Goal: Transaction & Acquisition: Purchase product/service

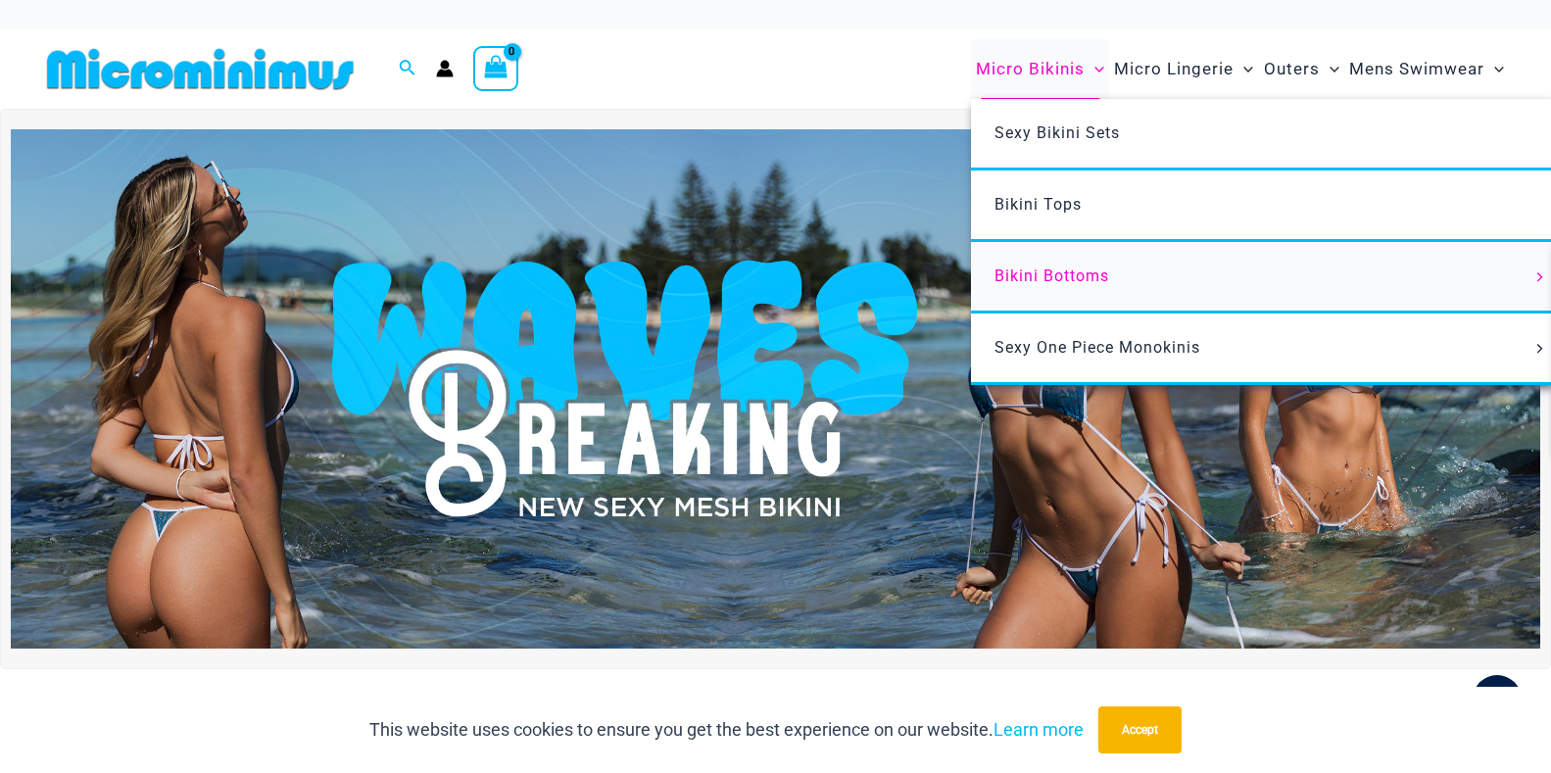
click at [1008, 274] on span "Bikini Bottoms" at bounding box center [1051, 275] width 115 height 19
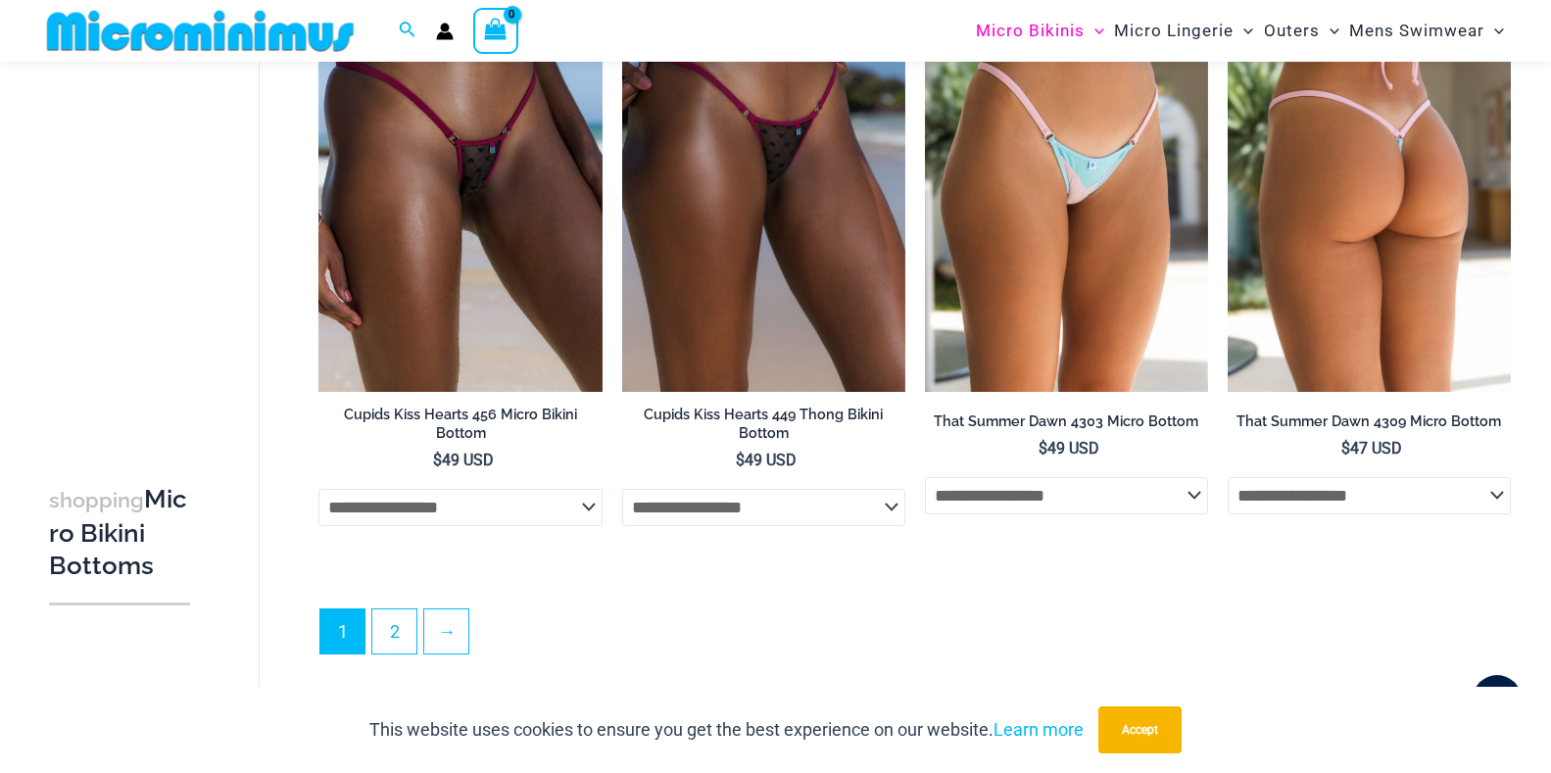
scroll to position [5507, 0]
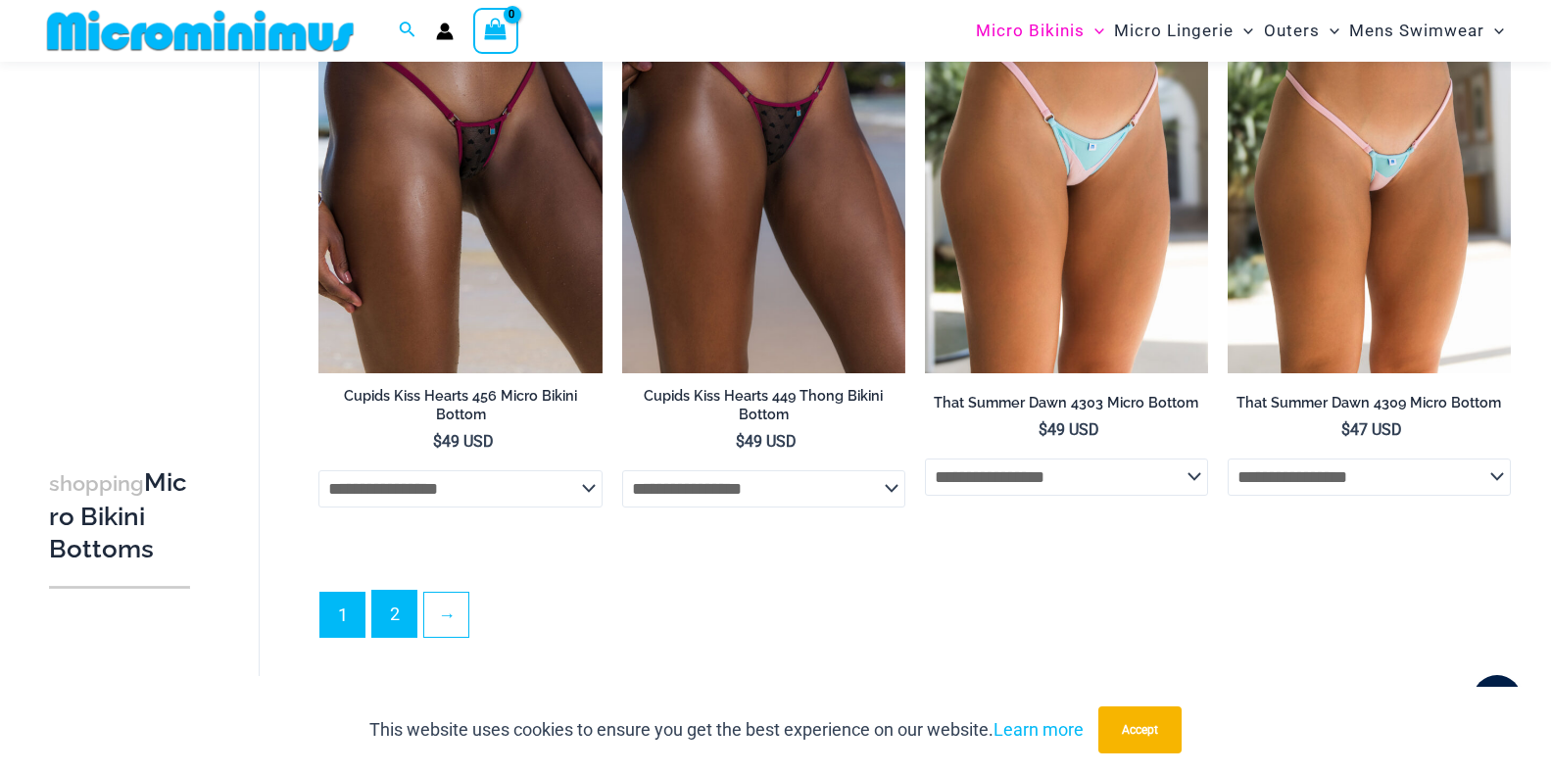
click at [392, 637] on link "2" at bounding box center [394, 614] width 44 height 46
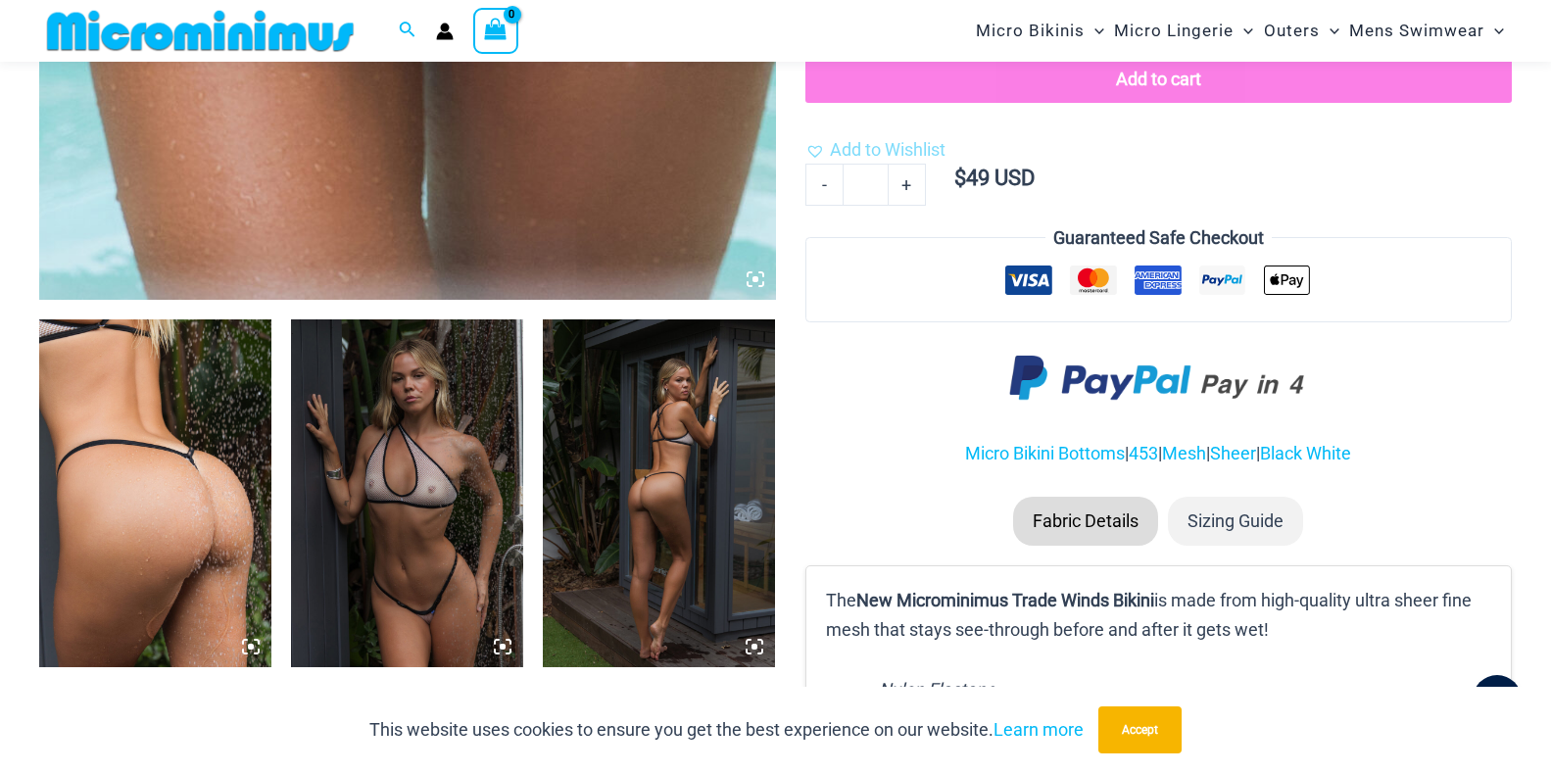
scroll to position [988, 0]
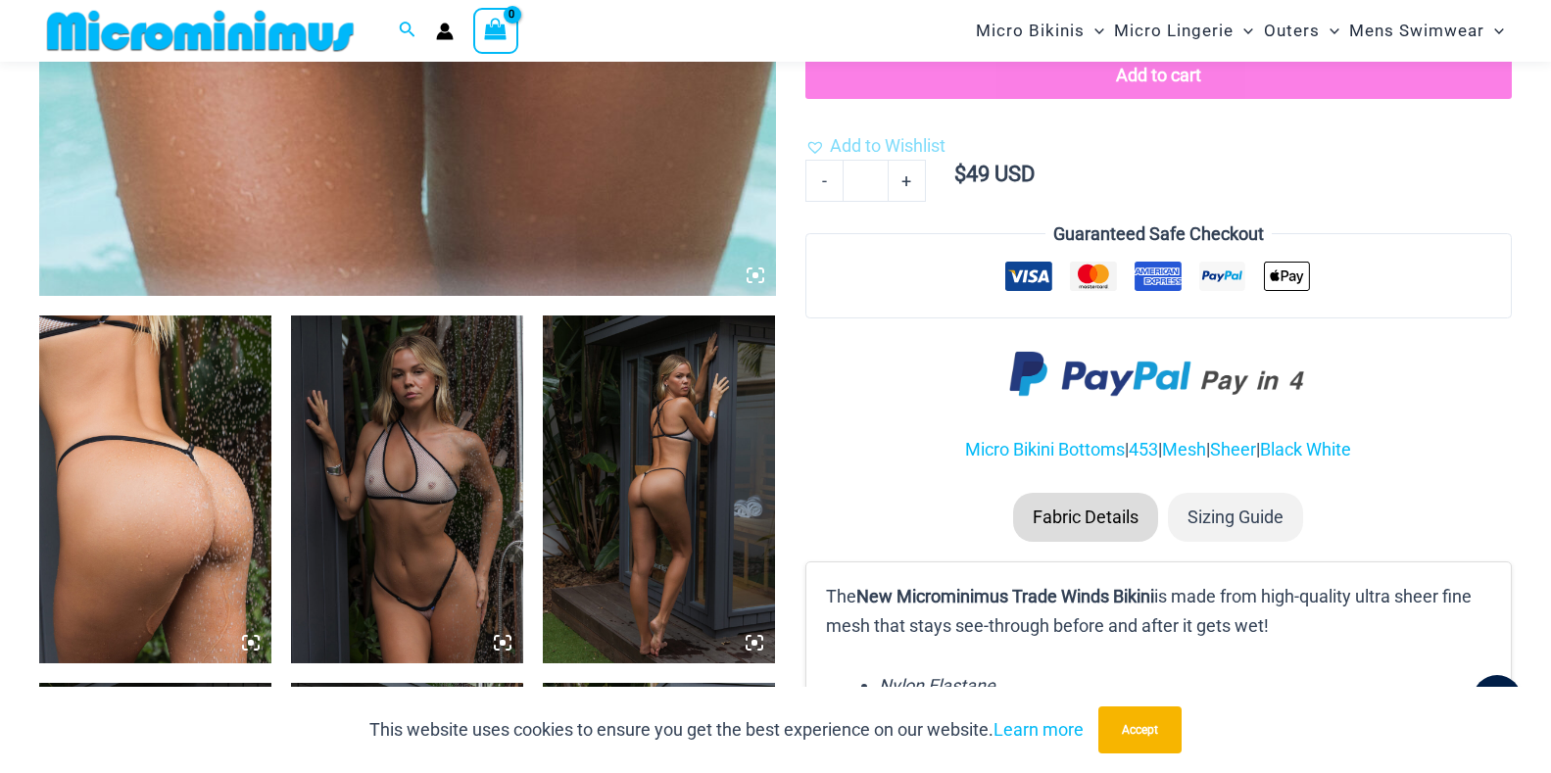
click at [468, 480] on img at bounding box center [407, 489] width 232 height 349
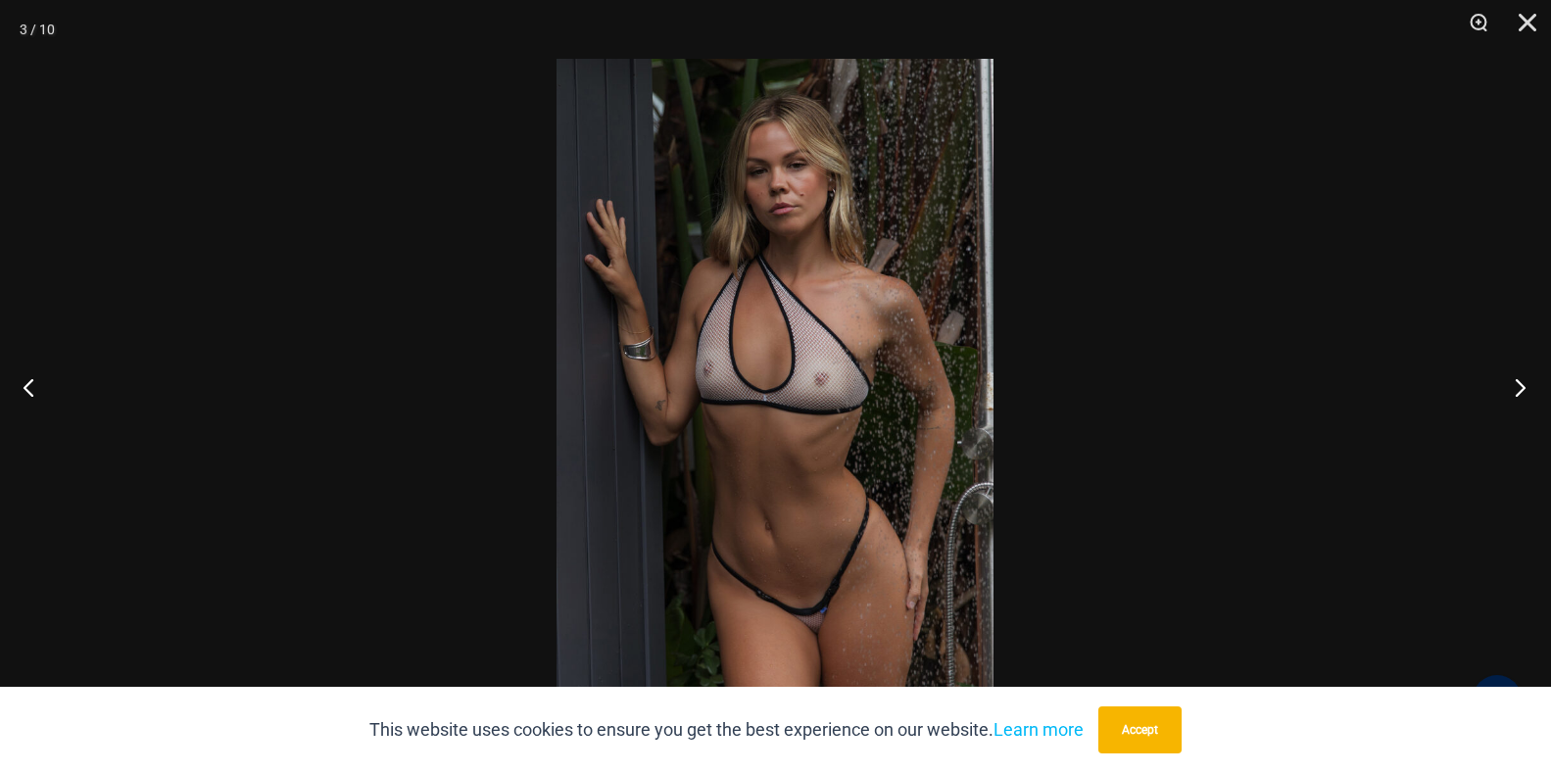
click at [1519, 388] on button "Next" at bounding box center [1513, 387] width 73 height 98
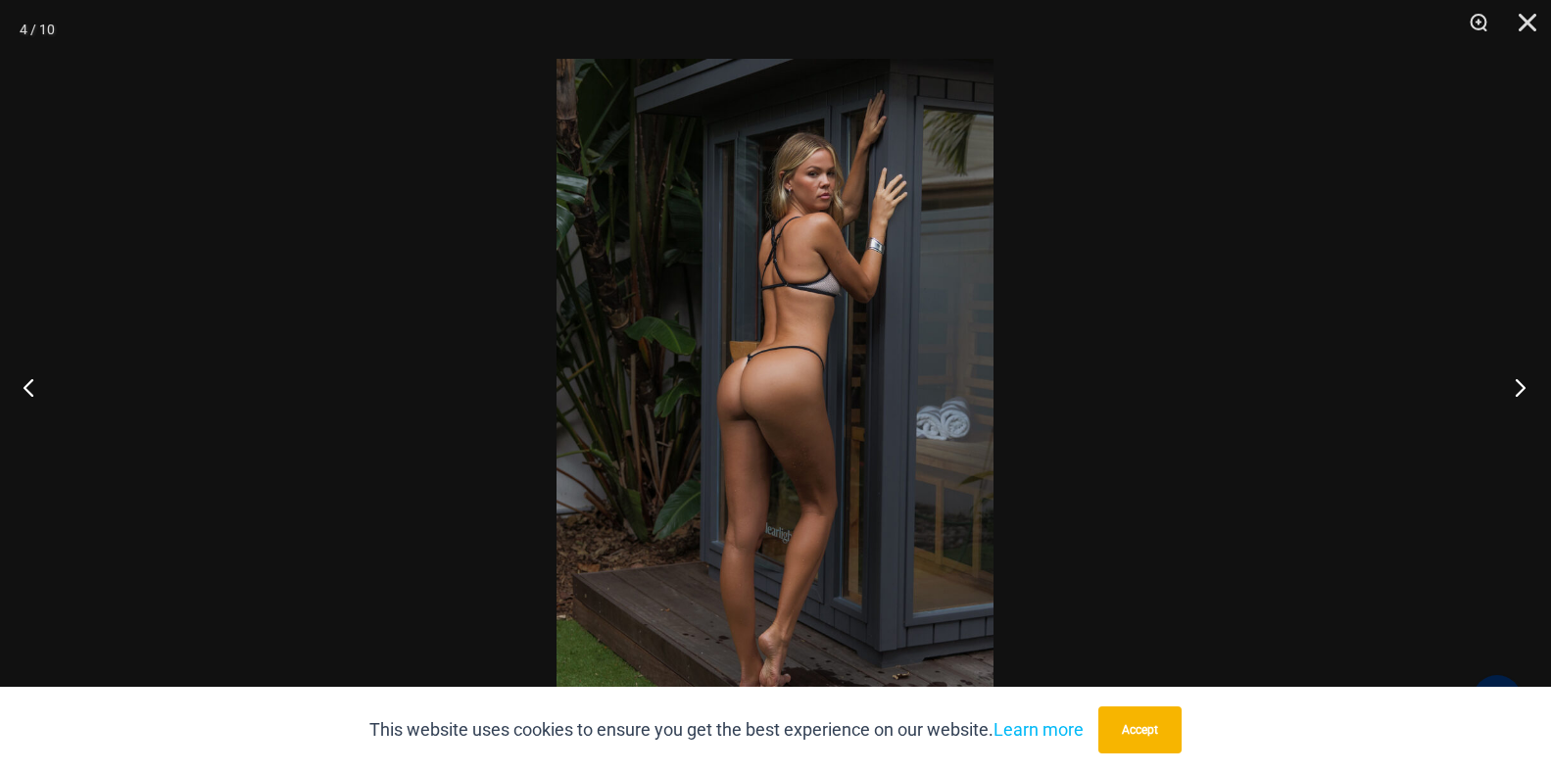
click at [1519, 388] on button "Next" at bounding box center [1513, 387] width 73 height 98
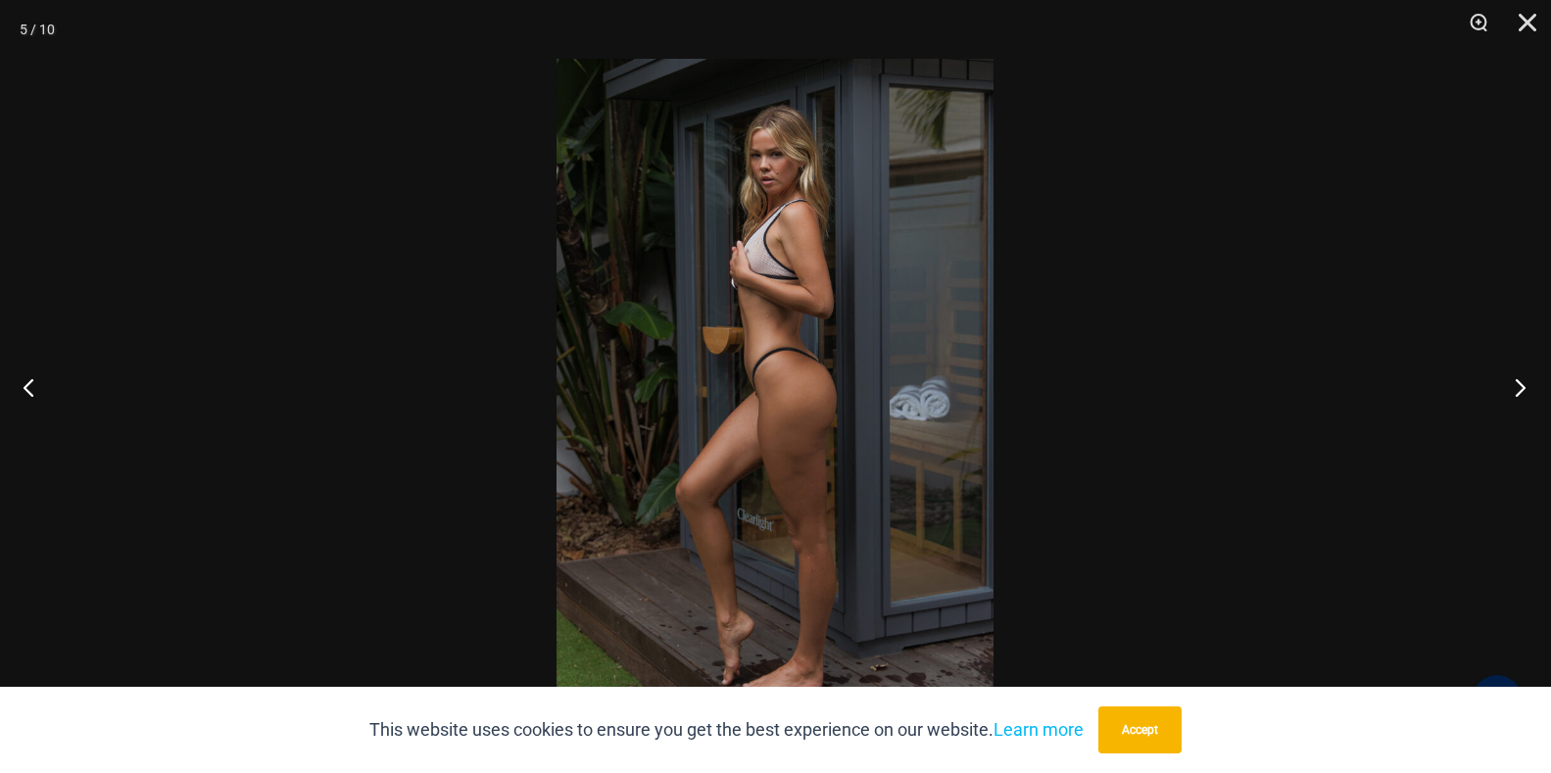
click at [1519, 388] on button "Next" at bounding box center [1513, 387] width 73 height 98
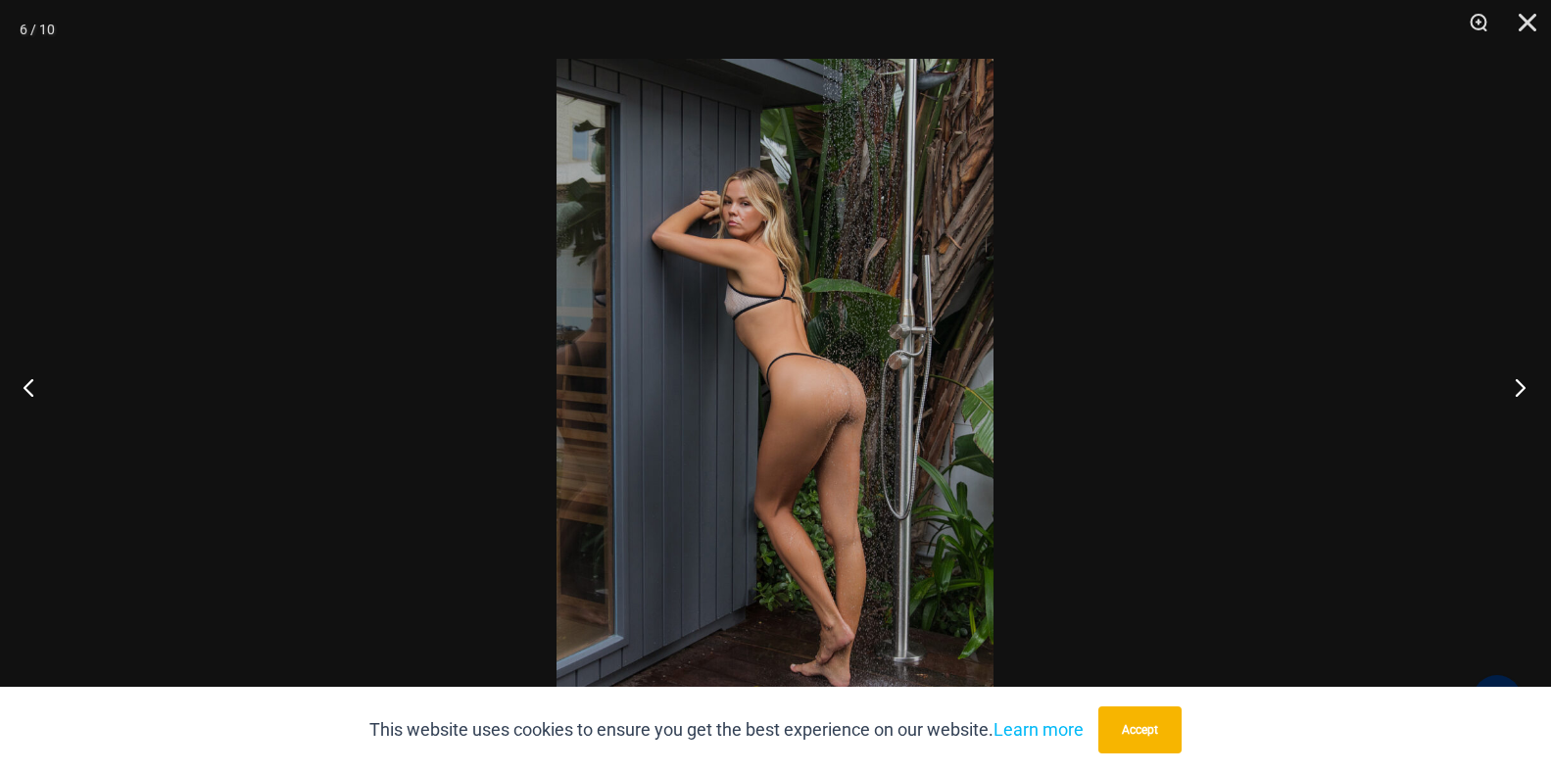
click at [1519, 388] on button "Next" at bounding box center [1513, 387] width 73 height 98
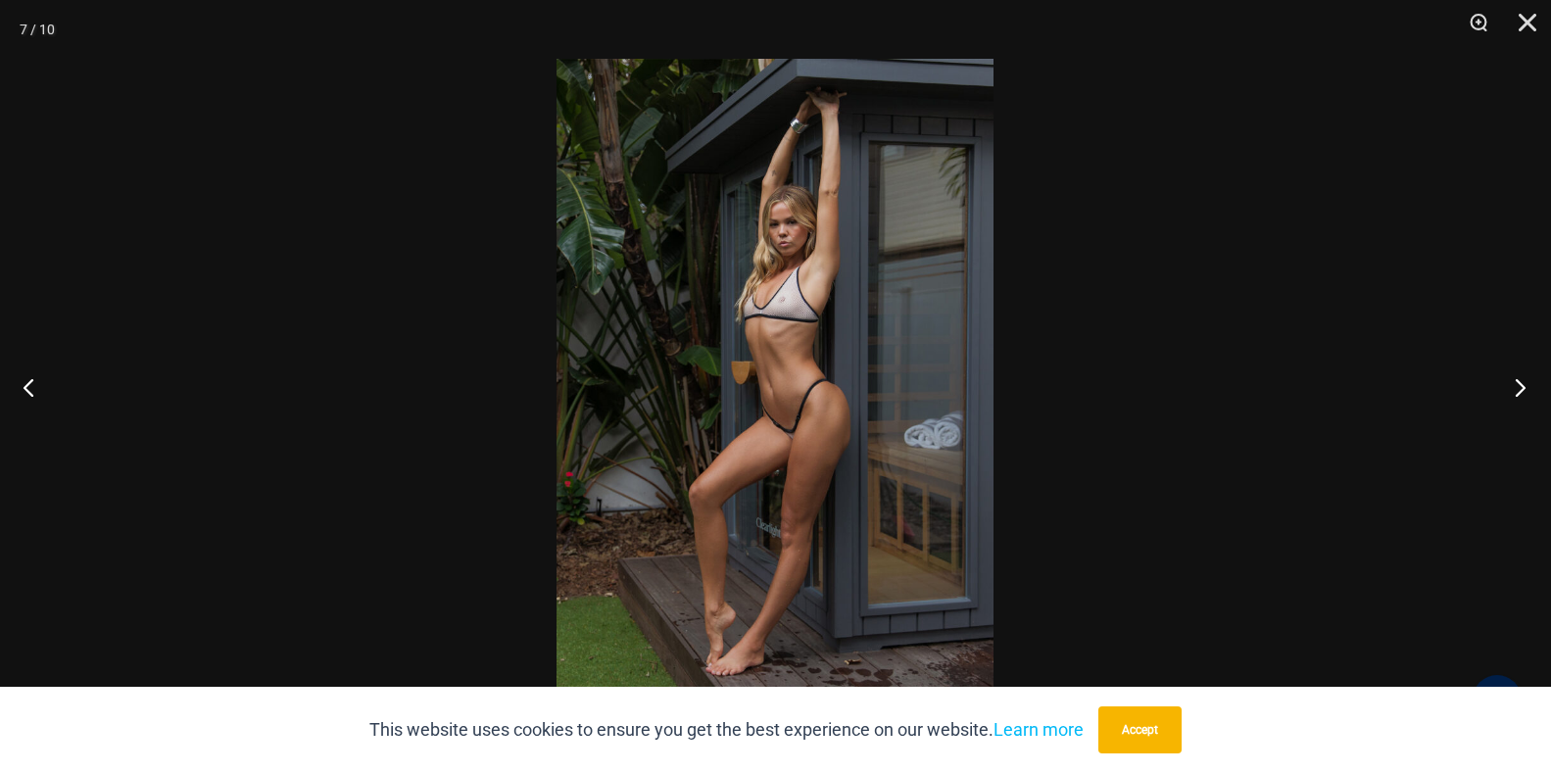
click at [1519, 388] on button "Next" at bounding box center [1513, 387] width 73 height 98
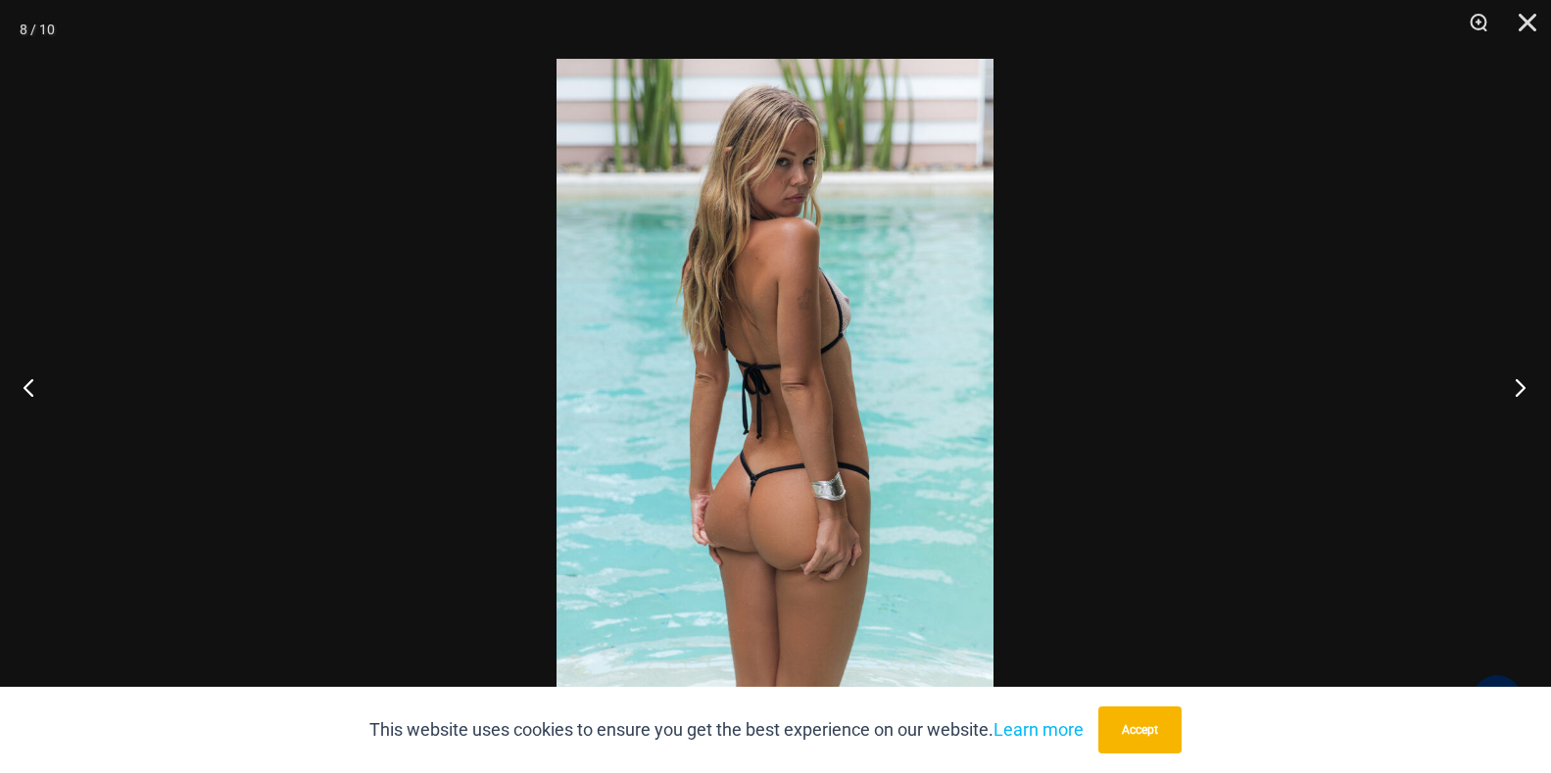
click at [1519, 388] on button "Next" at bounding box center [1513, 387] width 73 height 98
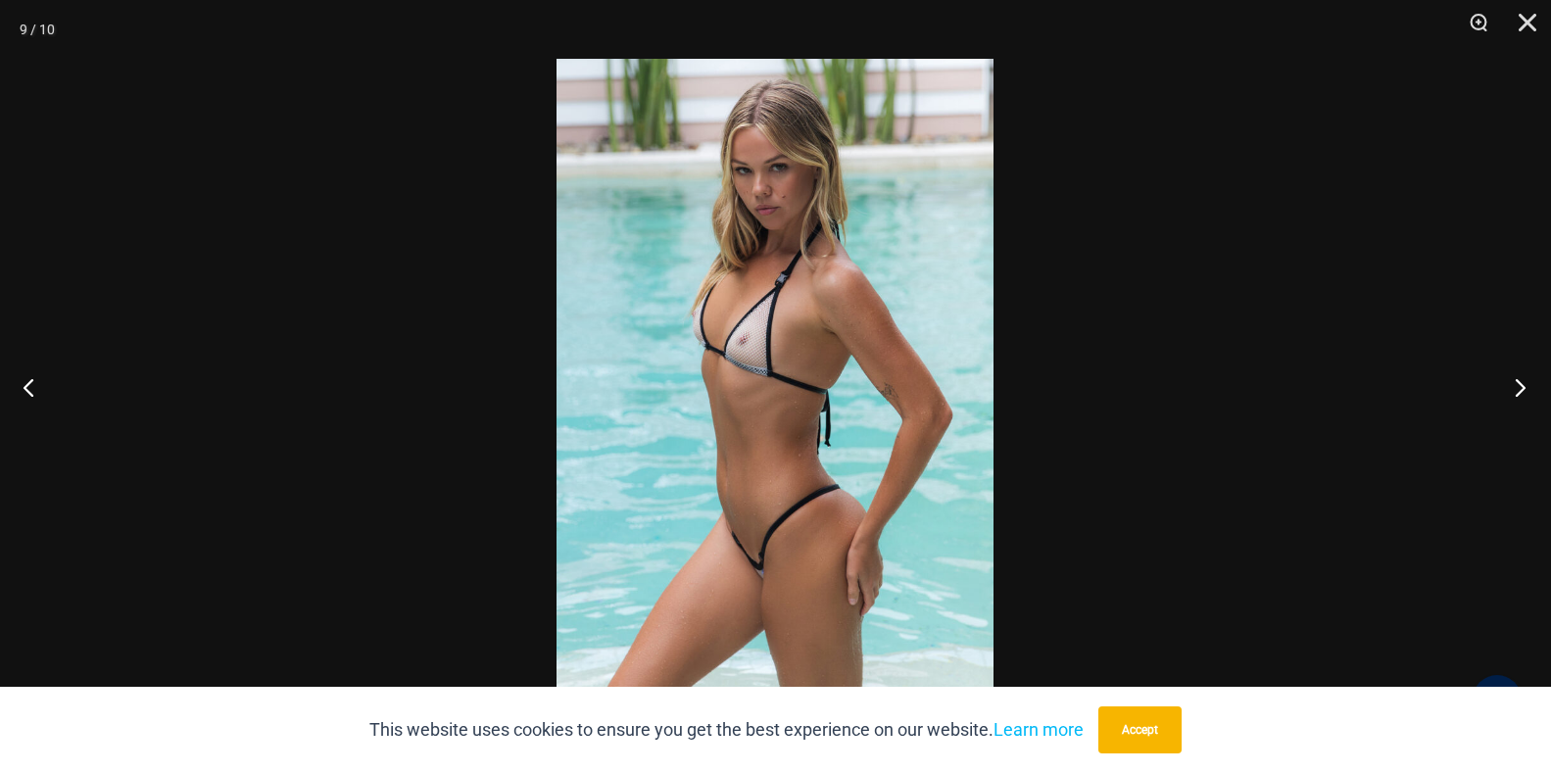
click at [1519, 388] on button "Next" at bounding box center [1513, 387] width 73 height 98
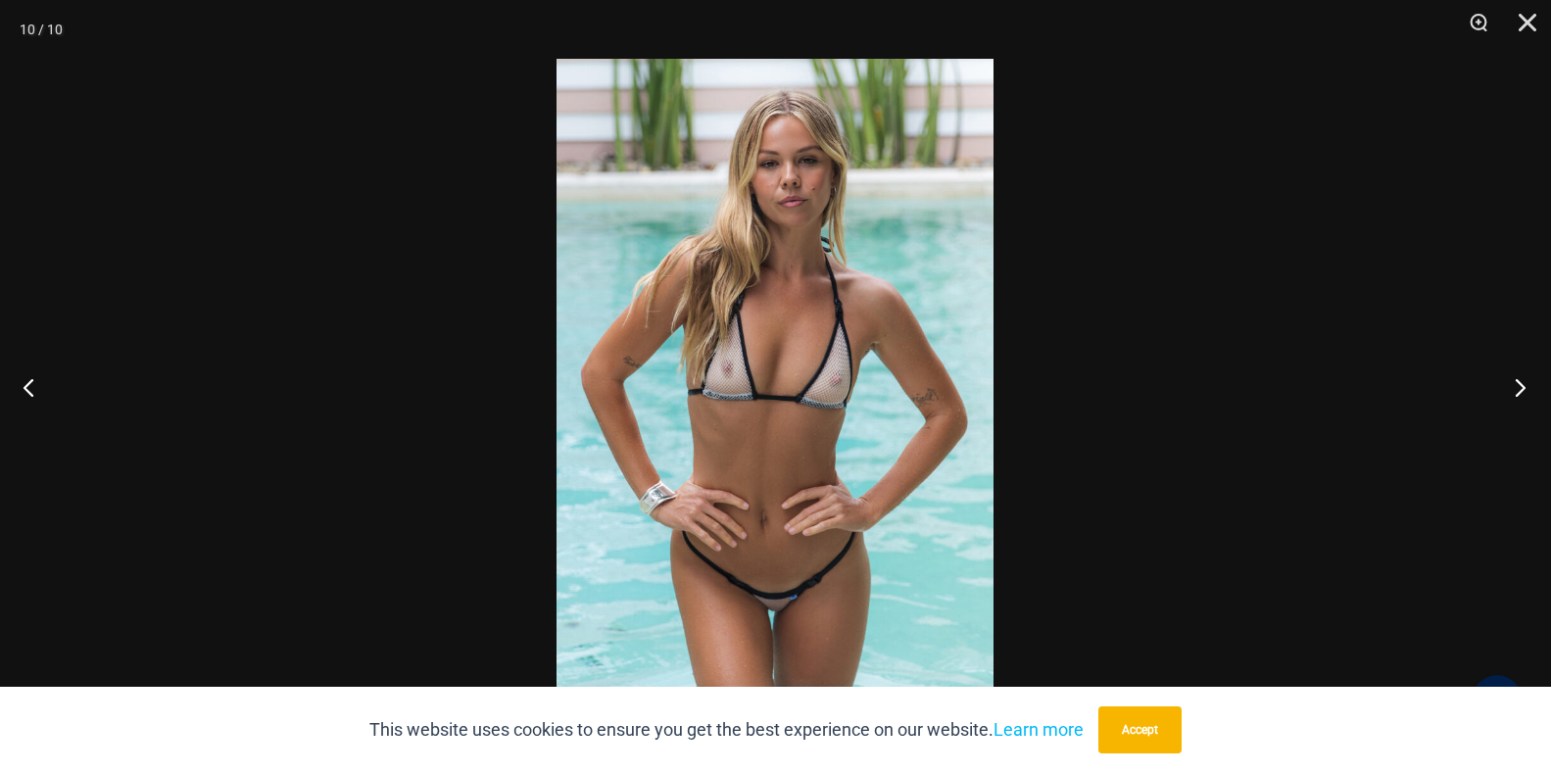
click at [1519, 388] on button "Next" at bounding box center [1513, 387] width 73 height 98
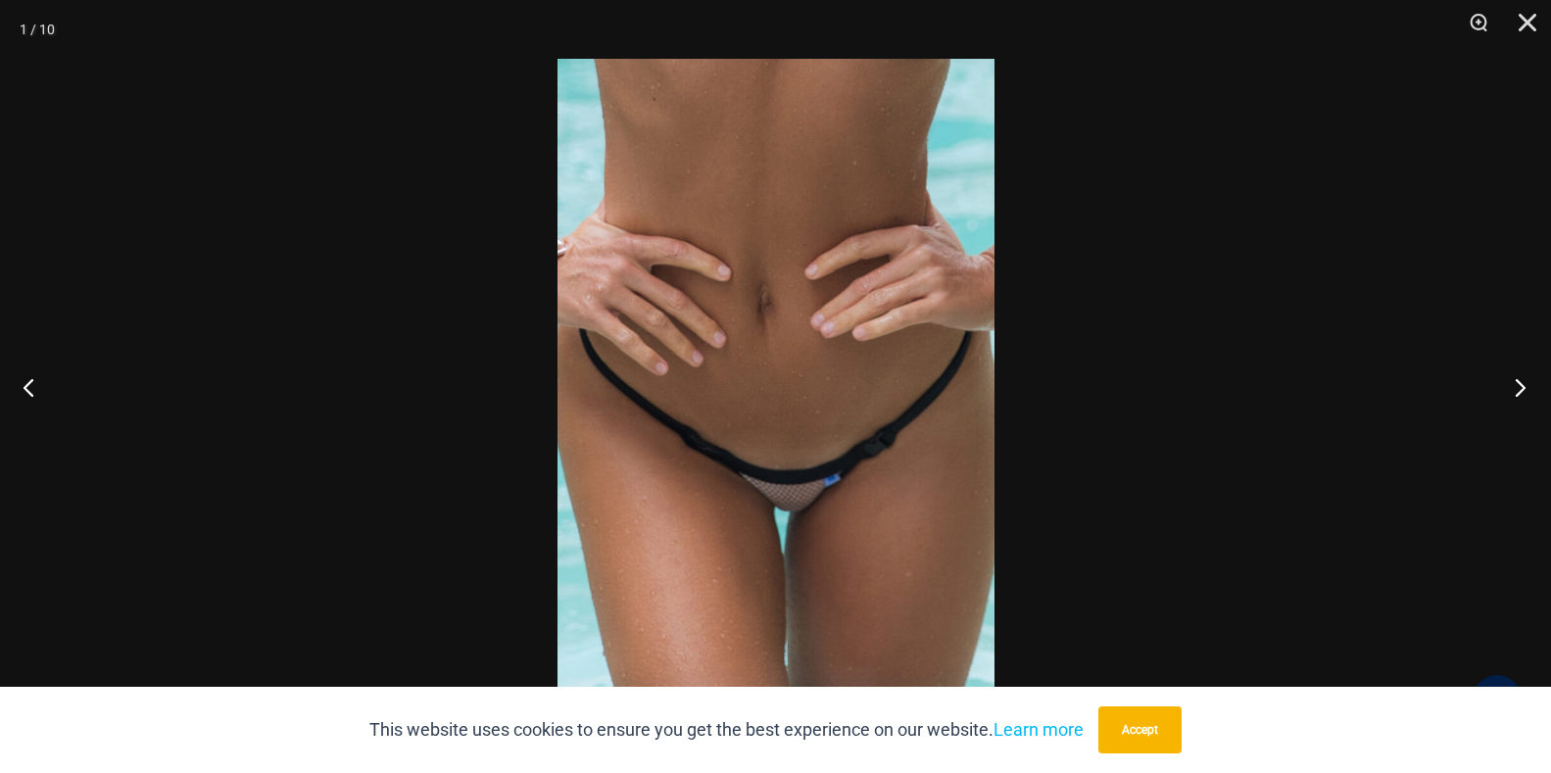
click at [1519, 388] on button "Next" at bounding box center [1513, 387] width 73 height 98
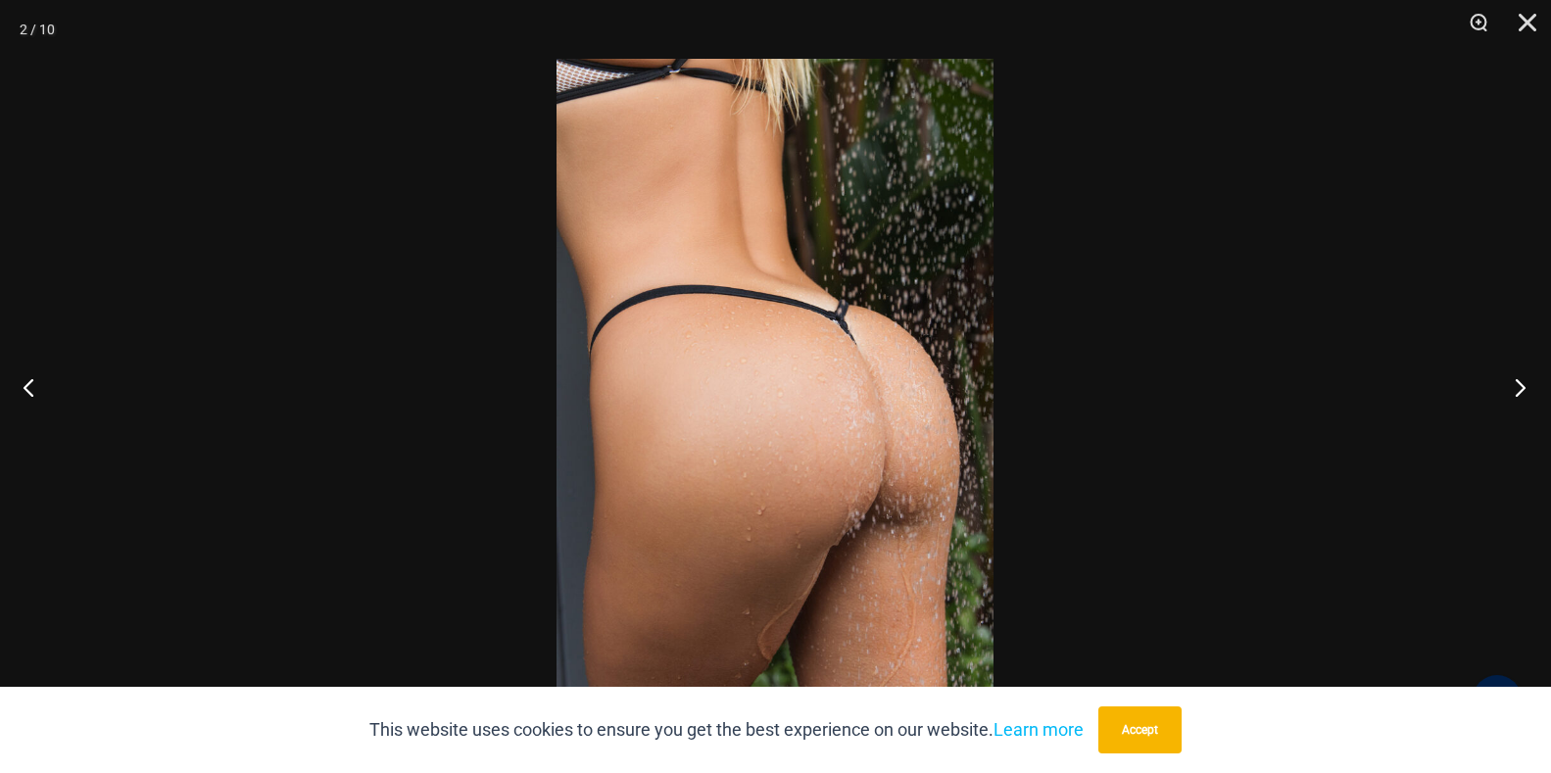
click at [1519, 388] on button "Next" at bounding box center [1513, 387] width 73 height 98
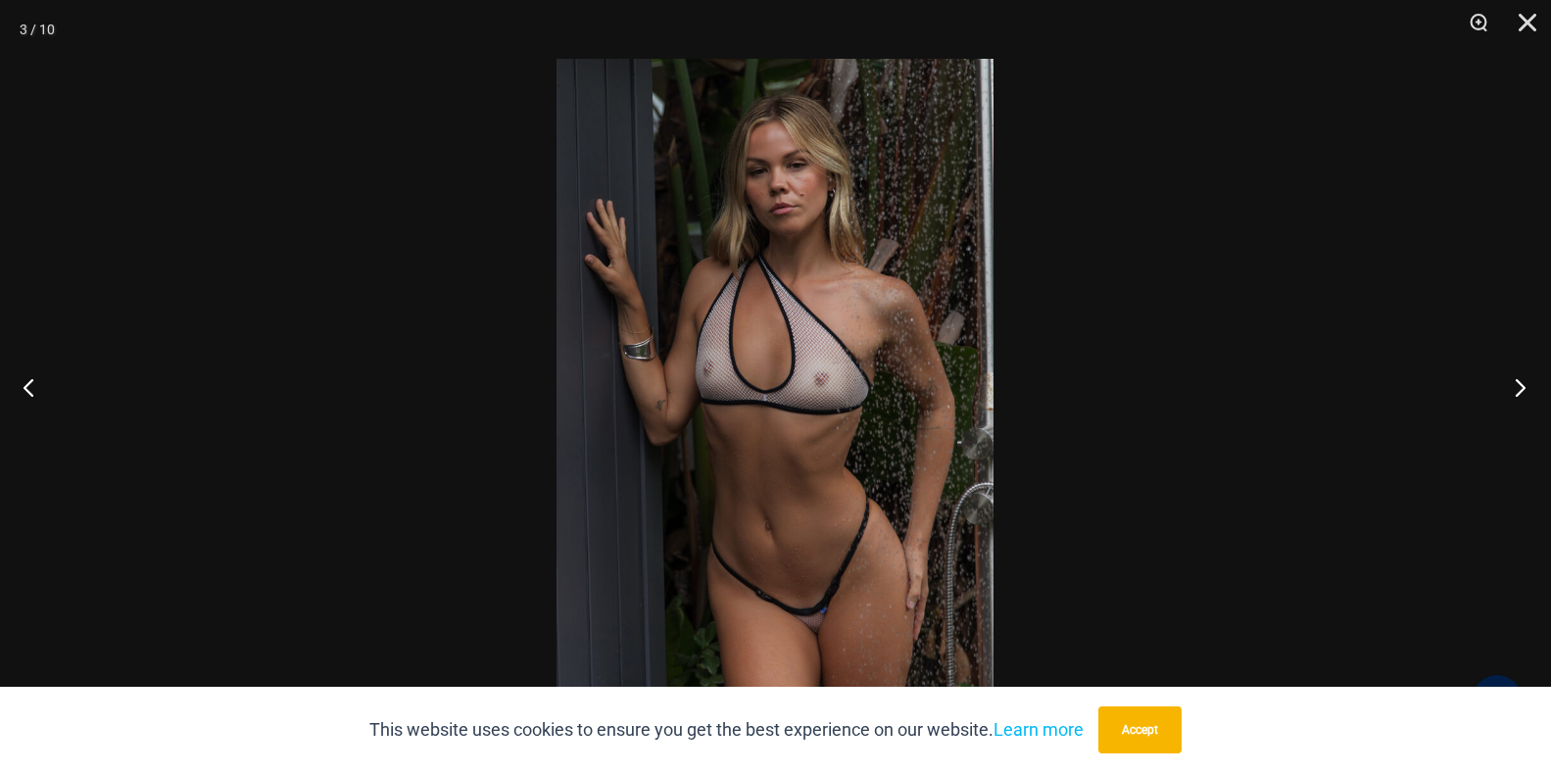
click at [1519, 388] on button "Next" at bounding box center [1513, 387] width 73 height 98
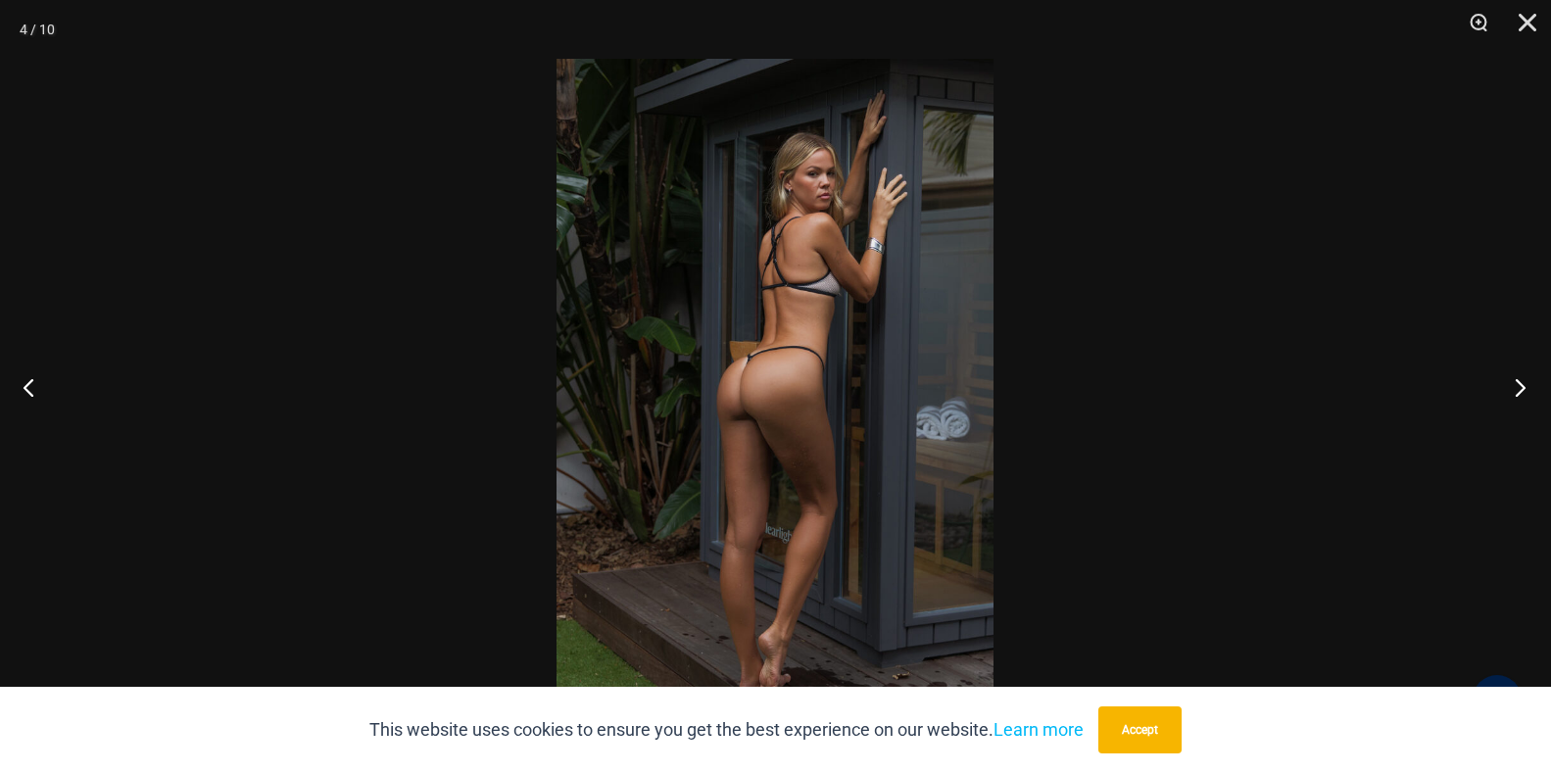
click at [1523, 378] on button "Next" at bounding box center [1513, 387] width 73 height 98
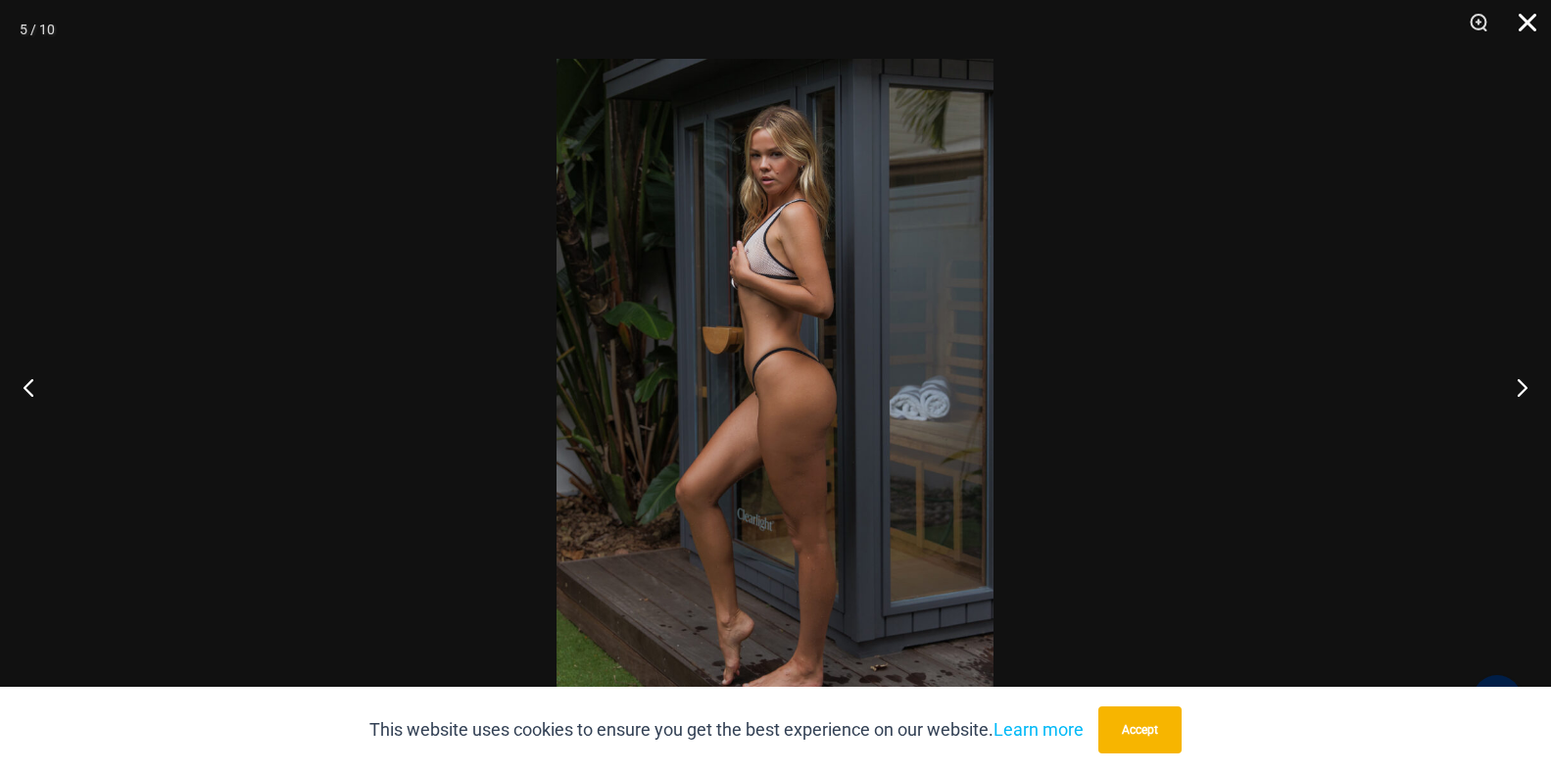
click at [1525, 42] on button "Close" at bounding box center [1520, 29] width 49 height 59
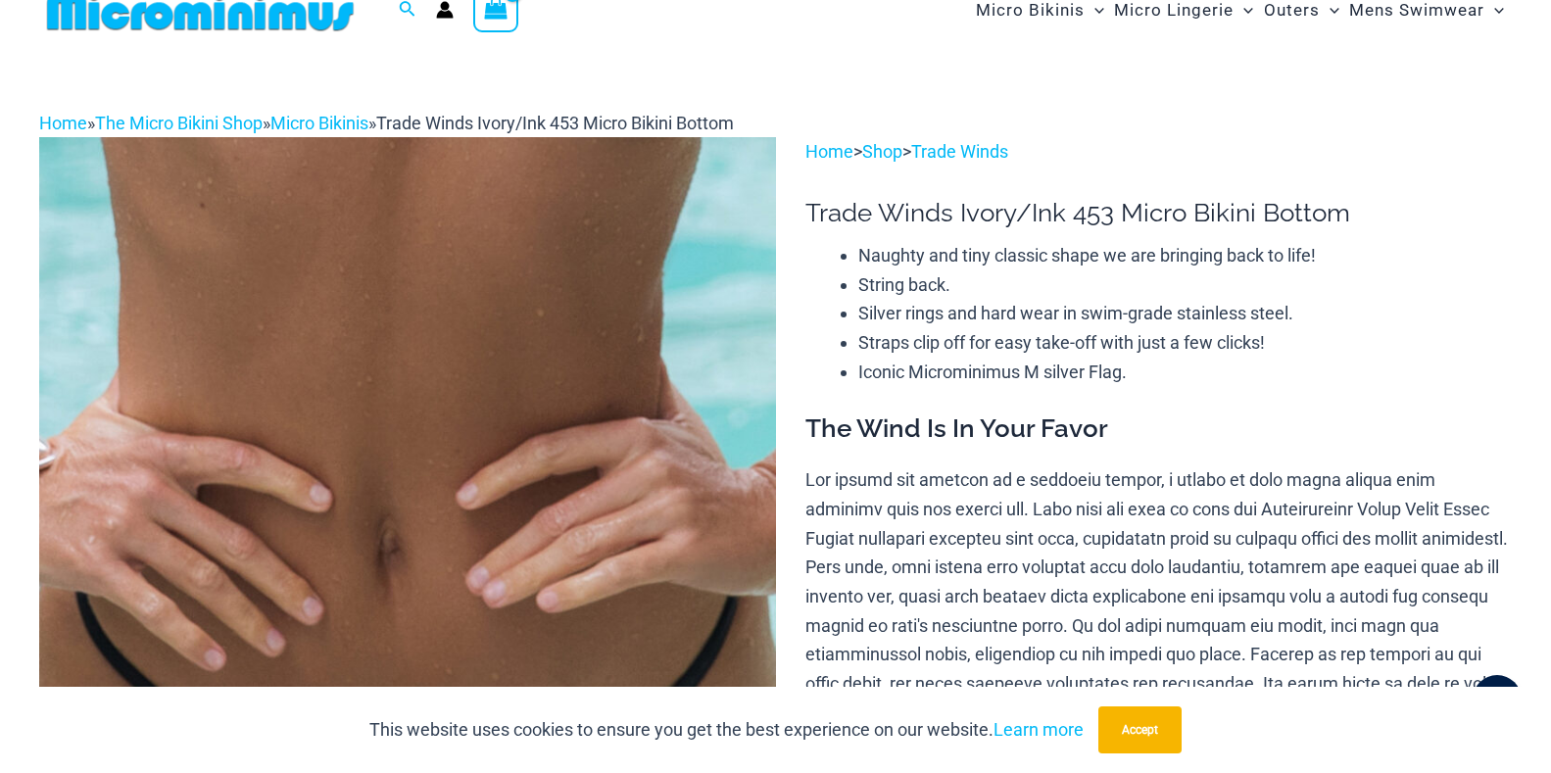
scroll to position [0, 0]
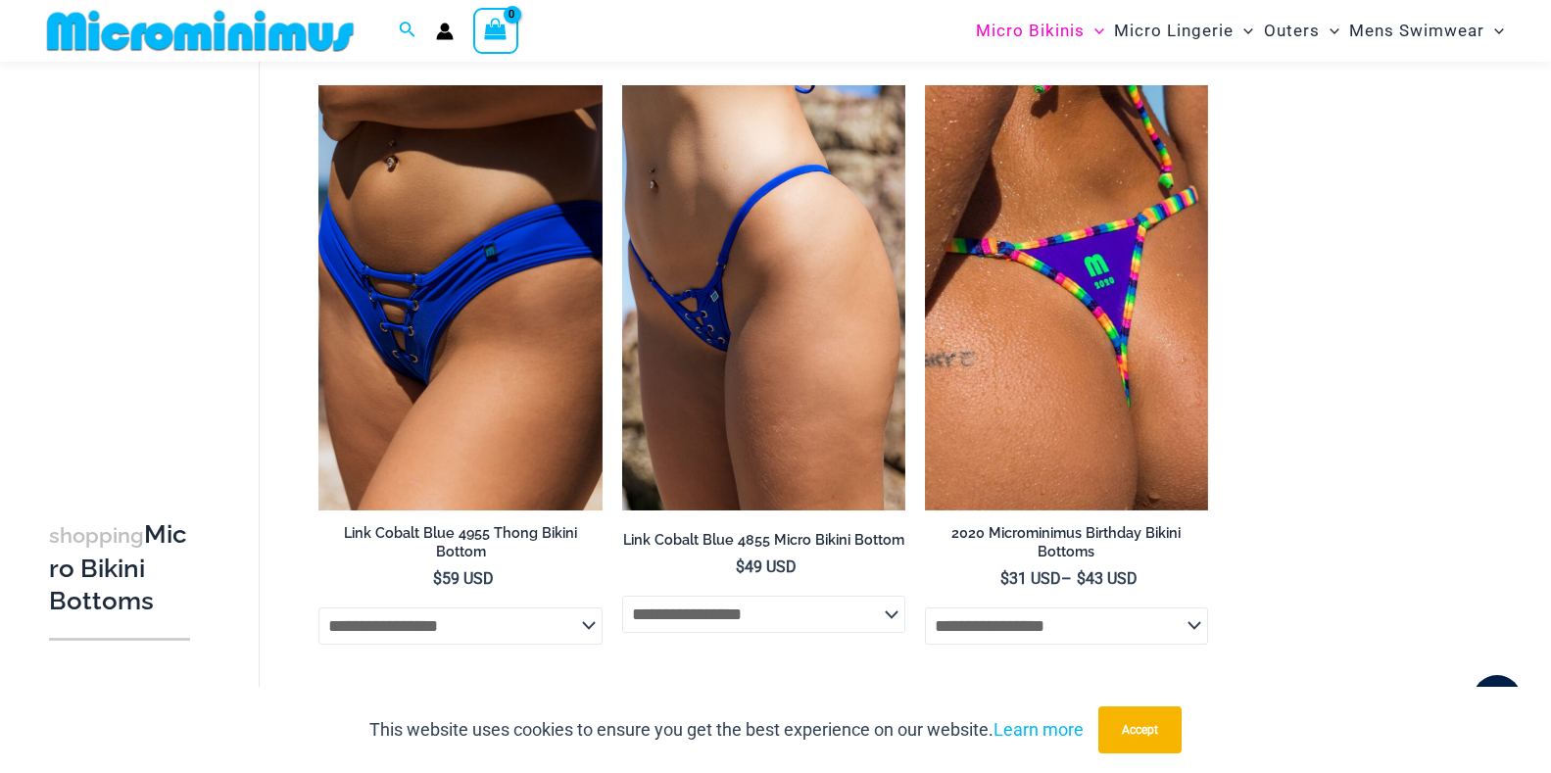
scroll to position [4609, 0]
